Goal: Task Accomplishment & Management: Manage account settings

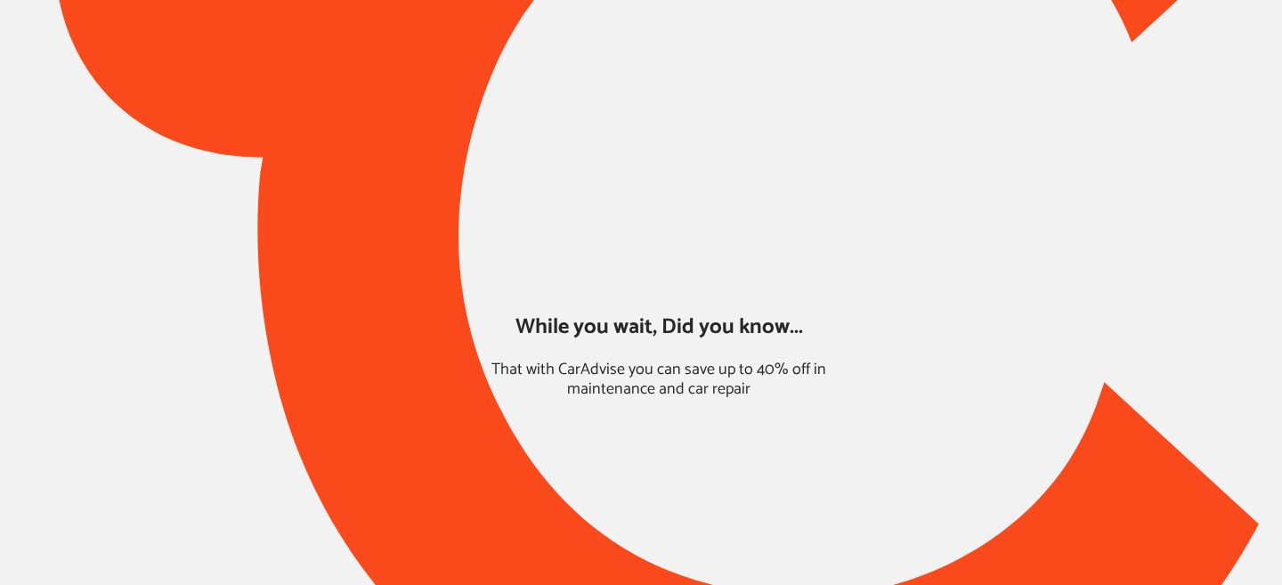
type input "*****"
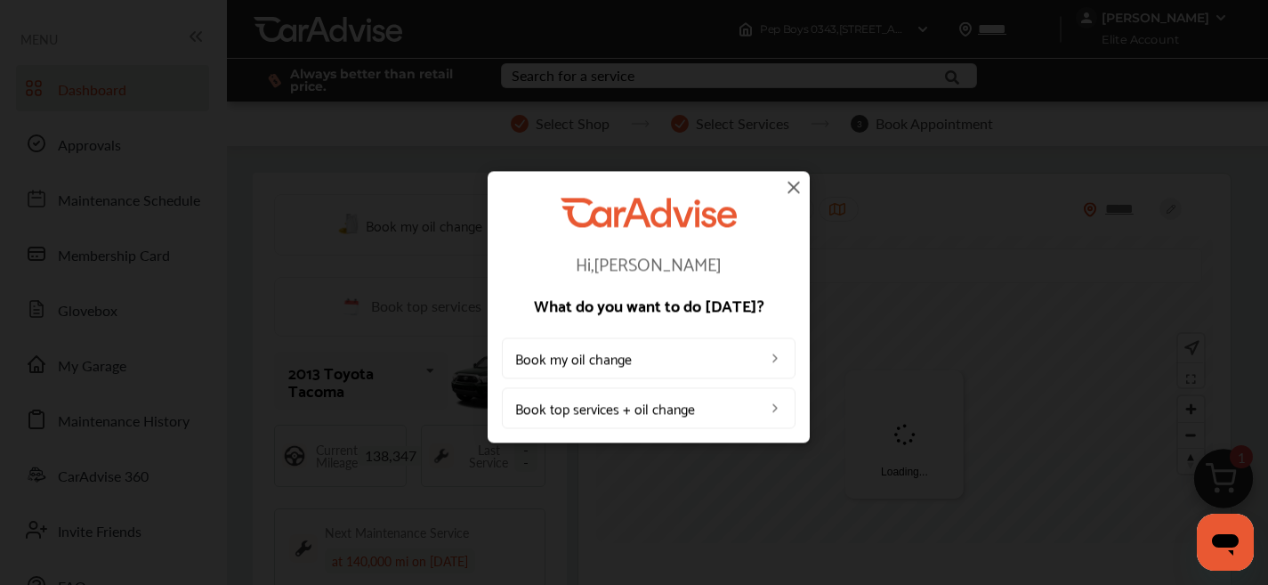
click at [128, 358] on div "Hi, [PERSON_NAME] What do you want to do [DATE]? Book my oil change Book top se…" at bounding box center [648, 306] width 1297 height 613
drag, startPoint x: 776, startPoint y: 174, endPoint x: 788, endPoint y: 188, distance: 18.3
click at [776, 174] on div "Hi, [PERSON_NAME] What do you want to do [DATE]? Book my oil change Book top se…" at bounding box center [649, 306] width 322 height 271
click at [789, 188] on img at bounding box center [793, 186] width 21 height 21
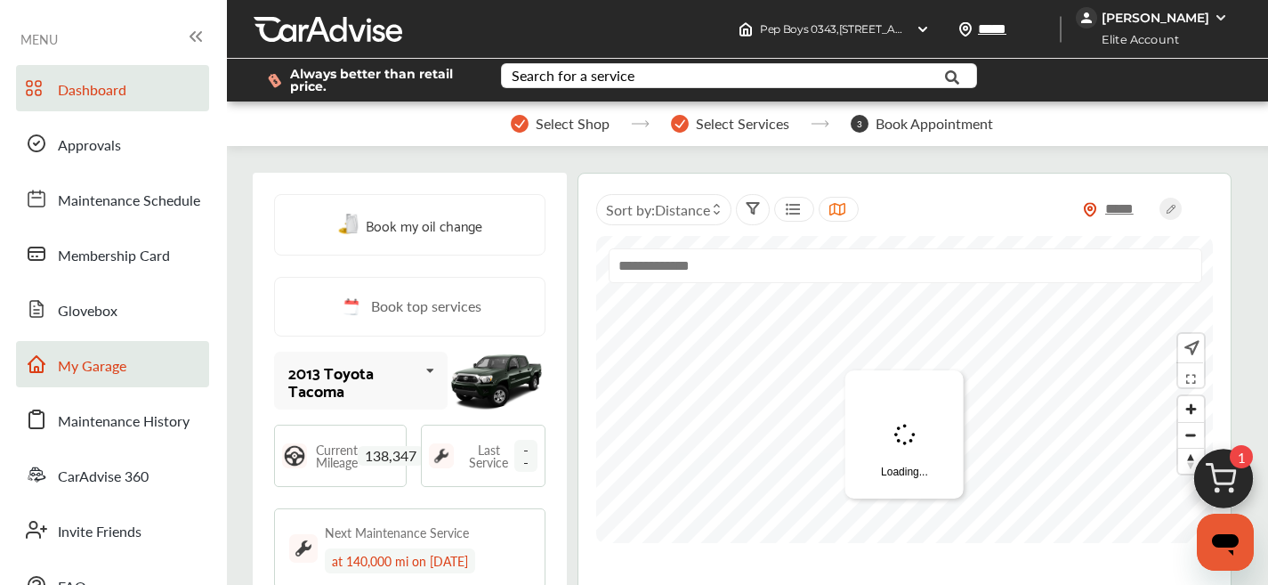
click at [154, 372] on link "My Garage" at bounding box center [112, 364] width 193 height 46
